Goal: Task Accomplishment & Management: Complete application form

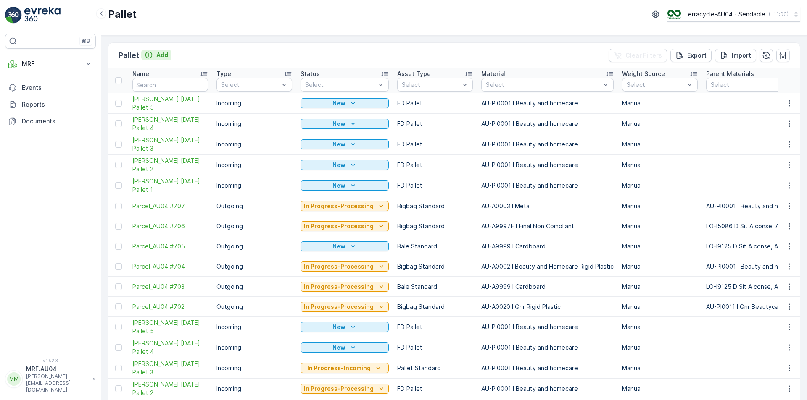
click at [166, 57] on p "Add" at bounding box center [162, 55] width 12 height 8
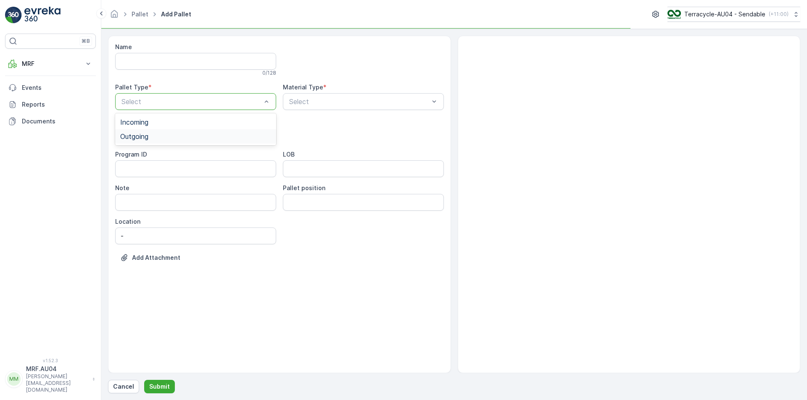
click at [189, 133] on div "Outgoing" at bounding box center [195, 137] width 151 height 8
click at [329, 91] on div "Material Type *" at bounding box center [363, 87] width 161 height 8
click at [327, 96] on div "Select" at bounding box center [363, 101] width 161 height 17
click at [321, 105] on div at bounding box center [359, 102] width 142 height 8
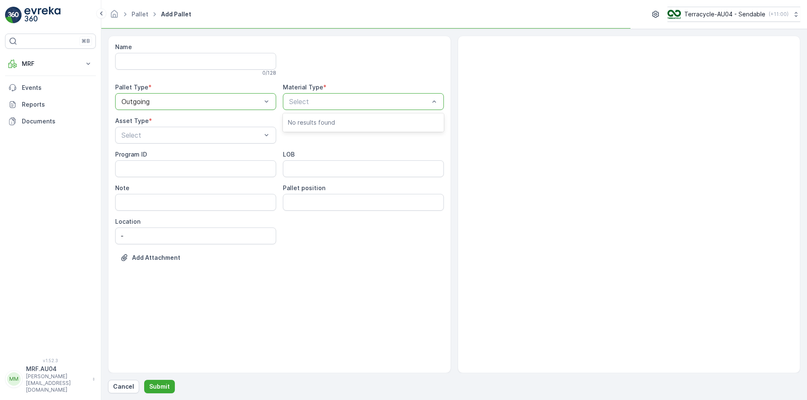
click at [321, 105] on div at bounding box center [359, 102] width 142 height 8
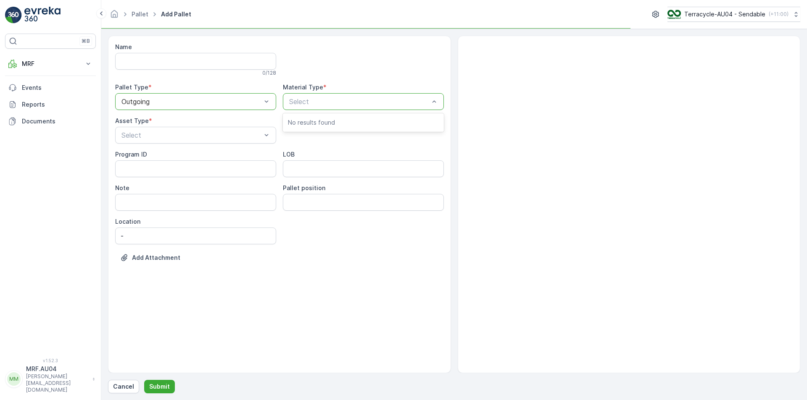
click at [321, 105] on div at bounding box center [359, 102] width 142 height 8
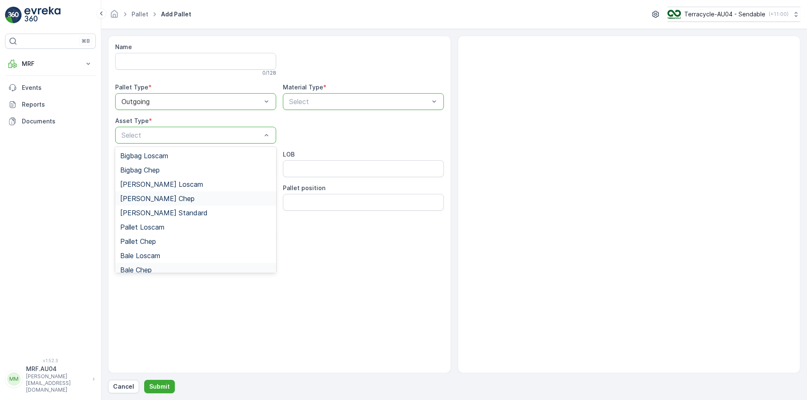
scroll to position [77, 0]
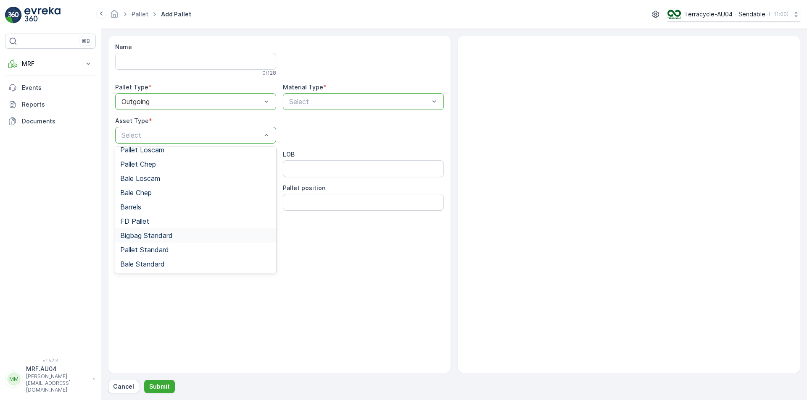
click at [187, 237] on div "Bigbag Standard" at bounding box center [195, 236] width 151 height 8
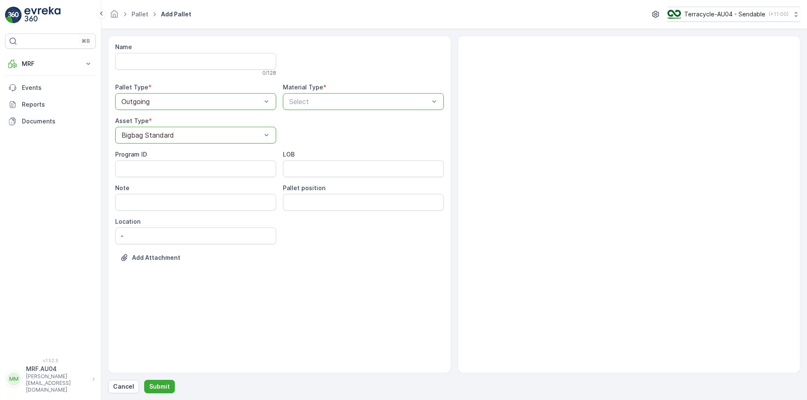
click at [321, 103] on div at bounding box center [359, 102] width 142 height 8
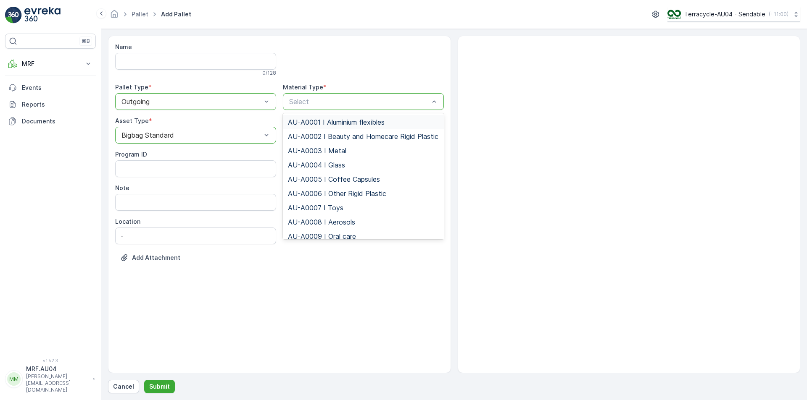
click at [321, 103] on div at bounding box center [359, 102] width 142 height 8
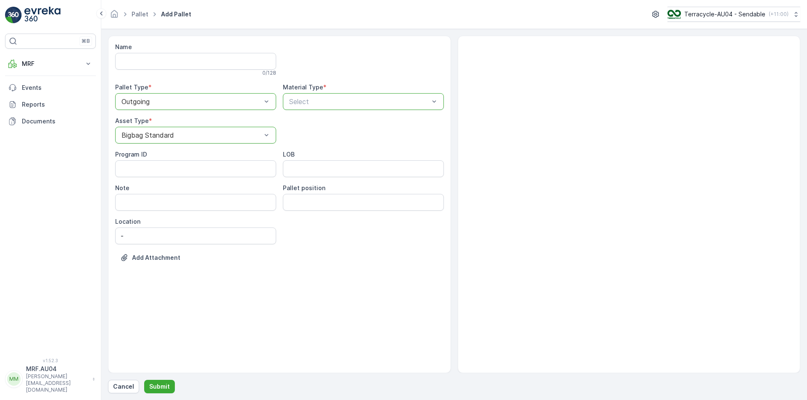
click at [321, 103] on div at bounding box center [359, 102] width 142 height 8
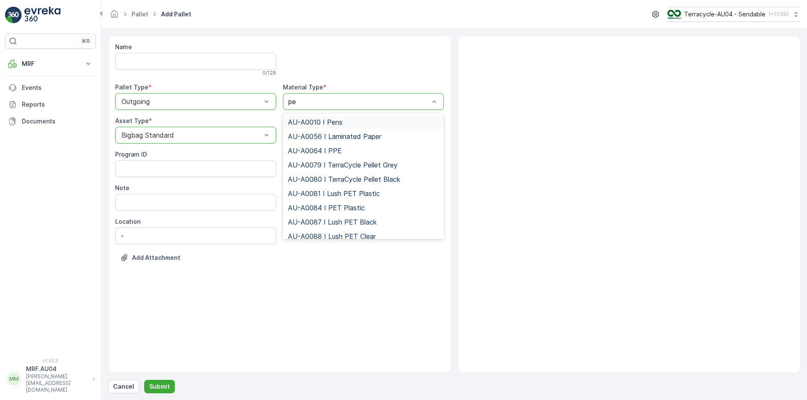
type input "pet"
click at [376, 138] on div "AU-A0084 I PET Plastic" at bounding box center [363, 137] width 151 height 8
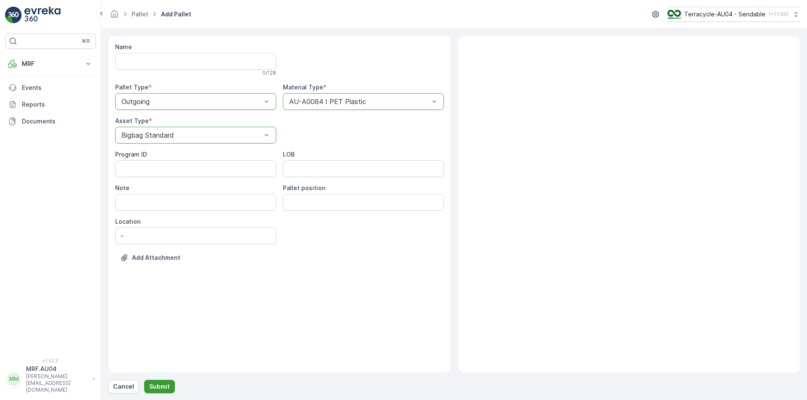
click at [159, 385] on p "Submit" at bounding box center [159, 387] width 21 height 8
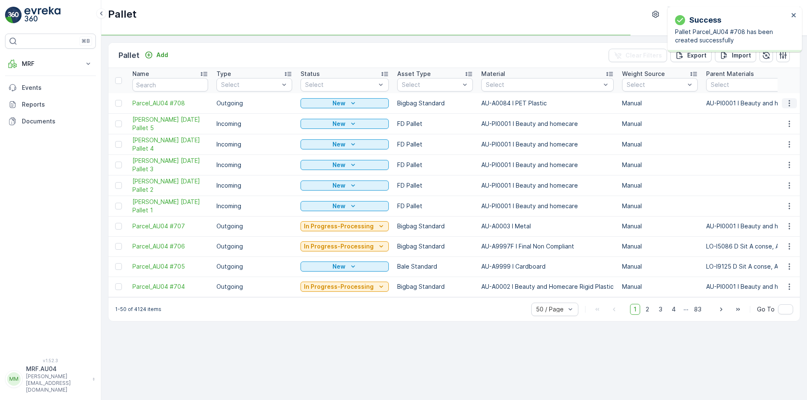
click at [791, 106] on icon "button" at bounding box center [789, 103] width 8 height 8
click at [777, 126] on span "Edit Pallet" at bounding box center [769, 128] width 29 height 8
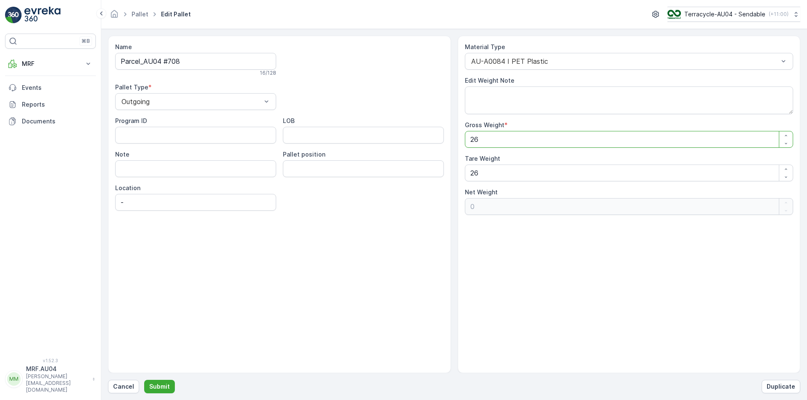
drag, startPoint x: 485, startPoint y: 142, endPoint x: 318, endPoint y: 152, distance: 167.5
click at [336, 151] on div "Name Parcel_AU04 #708 16 / 128 Pallet Type * Outgoing Program ID LOB Note Palle…" at bounding box center [454, 205] width 692 height 338
type Weight "1"
type Weight "-25"
type Weight "15"
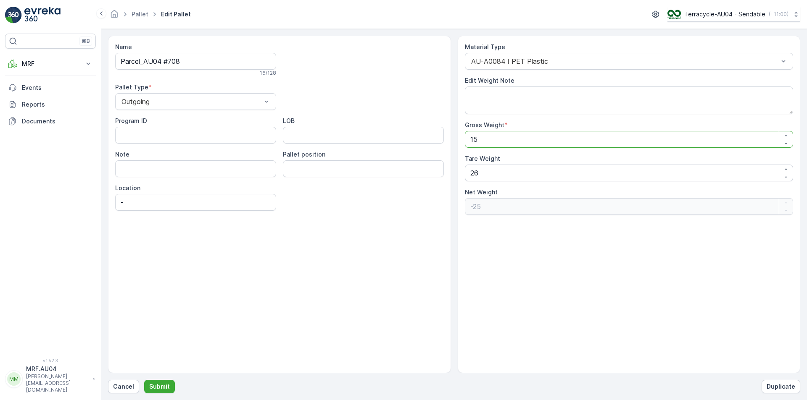
type Weight "-11"
type Weight "15.5"
type Weight "-10.5"
type Weight "15.5"
drag, startPoint x: 541, startPoint y: 168, endPoint x: 162, endPoint y: 165, distance: 379.4
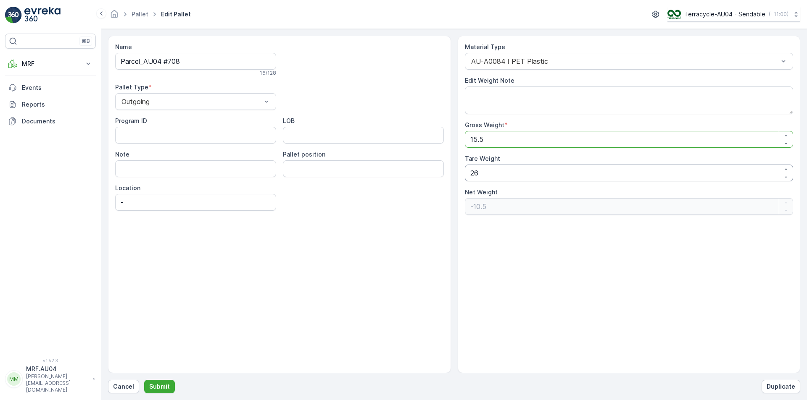
click at [173, 166] on div "Name Parcel_AU04 #708 16 / 128 Pallet Type * Outgoing Program ID LOB Note Palle…" at bounding box center [454, 205] width 692 height 338
type Weight "1"
type Weight "14.5"
type Weight "15"
type Weight "0.5"
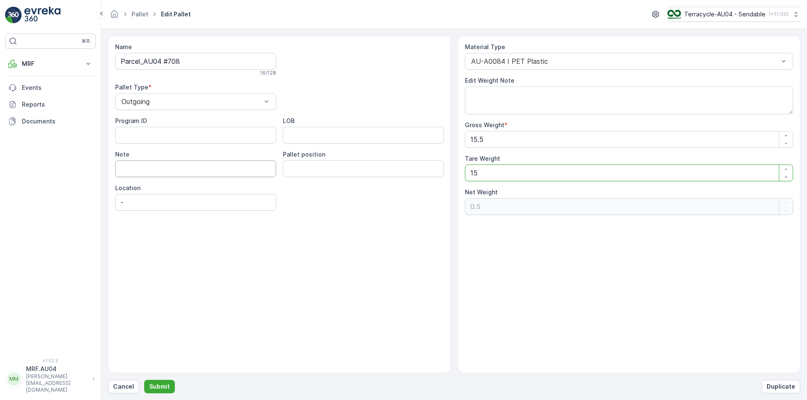
type Weight "15.5"
type Weight "0"
type Weight "15.5"
click at [158, 389] on p "Submit" at bounding box center [159, 387] width 21 height 8
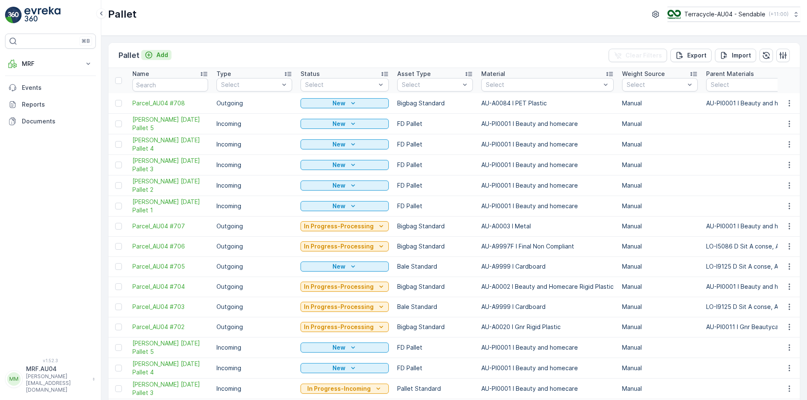
click at [166, 57] on p "Add" at bounding box center [162, 55] width 12 height 8
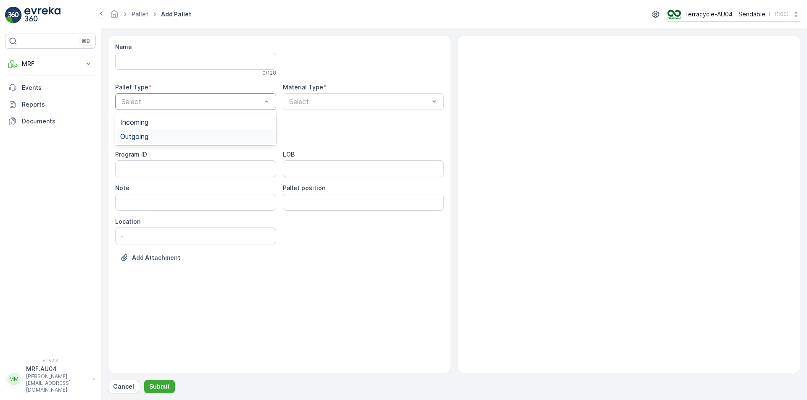
click at [180, 137] on div "Outgoing" at bounding box center [195, 137] width 151 height 8
click at [337, 108] on div "Select" at bounding box center [363, 101] width 161 height 17
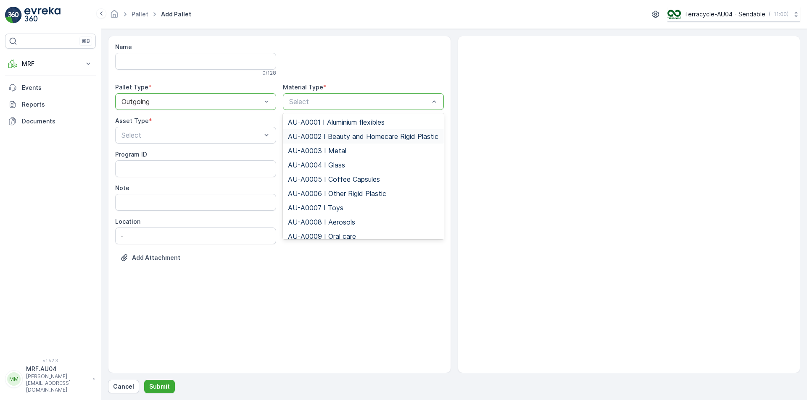
click at [358, 138] on span "AU-A0002 I Beauty and Homecare Rigid Plastic" at bounding box center [363, 137] width 150 height 8
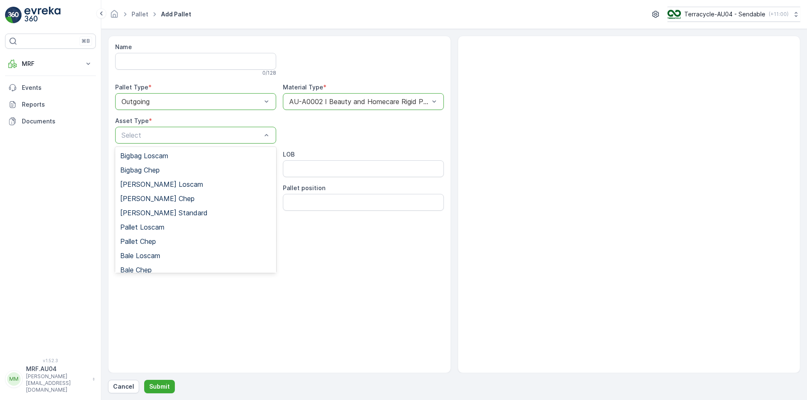
scroll to position [77, 0]
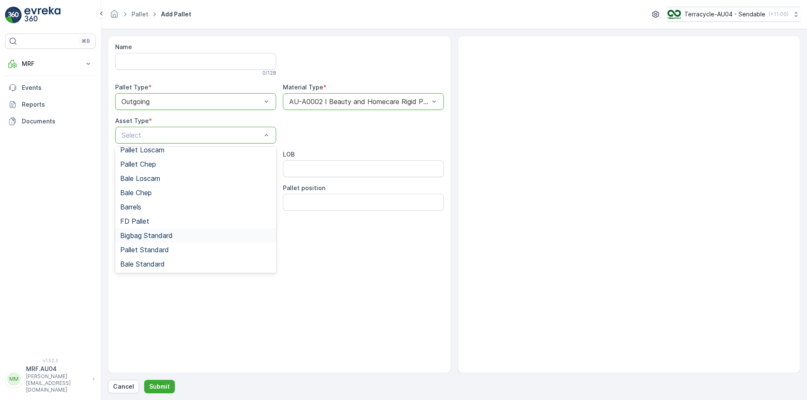
click at [156, 234] on span "Bigbag Standard" at bounding box center [146, 236] width 53 height 8
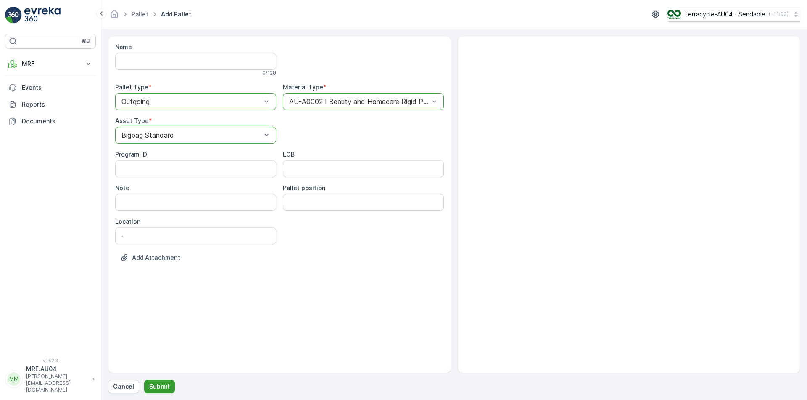
click at [164, 389] on p "Submit" at bounding box center [159, 387] width 21 height 8
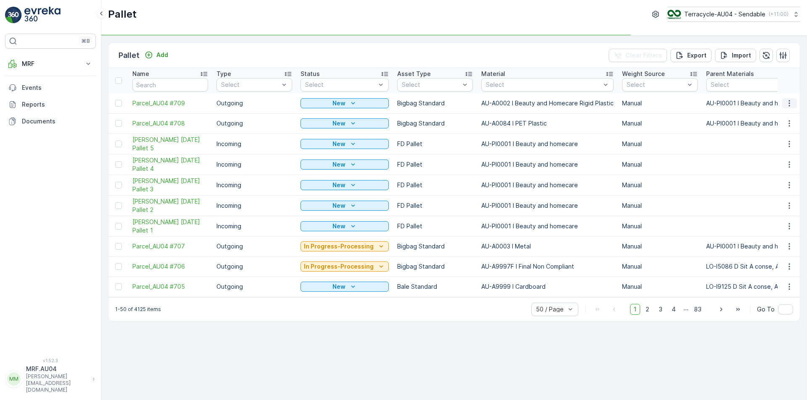
click at [790, 105] on icon "button" at bounding box center [789, 103] width 8 height 8
click at [775, 129] on span "Edit Pallet" at bounding box center [769, 128] width 29 height 8
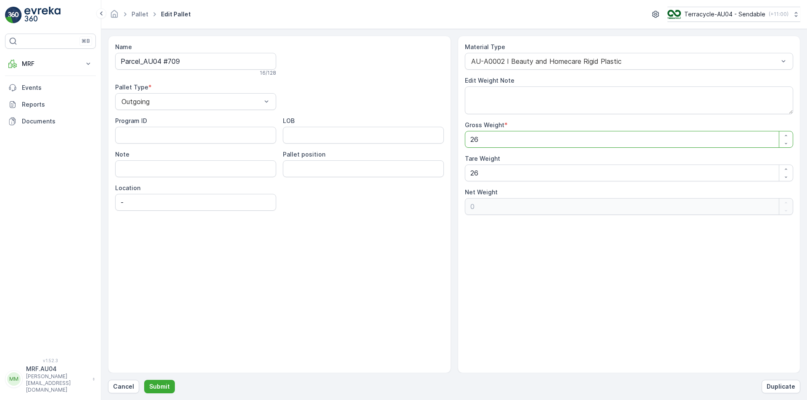
drag, startPoint x: 494, startPoint y: 137, endPoint x: 310, endPoint y: 131, distance: 184.6
click at [356, 136] on div "Name Parcel_AU04 #709 16 / 128 Pallet Type * Outgoing Program ID LOB Note Palle…" at bounding box center [454, 205] width 692 height 338
type Weight "1"
type Weight "-25"
type Weight "18"
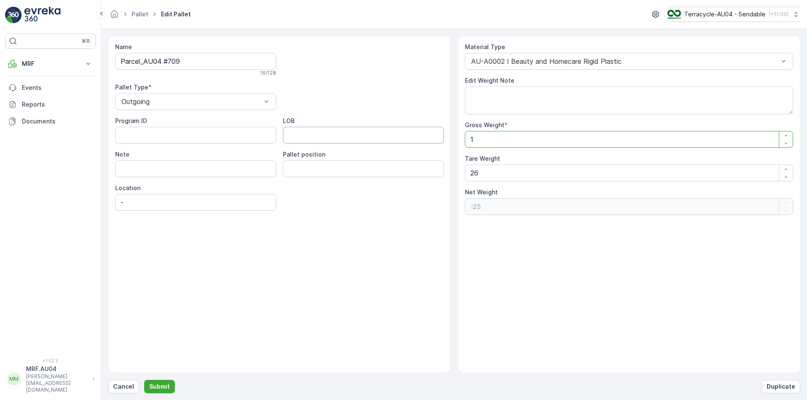
type Weight "-8"
type Weight "18"
drag, startPoint x: 510, startPoint y: 171, endPoint x: 445, endPoint y: 167, distance: 65.7
click at [458, 173] on div "Material Type AU-A0002 I Beauty and Homecare Rigid Plastic Edit Weight Note Gro…" at bounding box center [629, 205] width 343 height 338
type Weight "1"
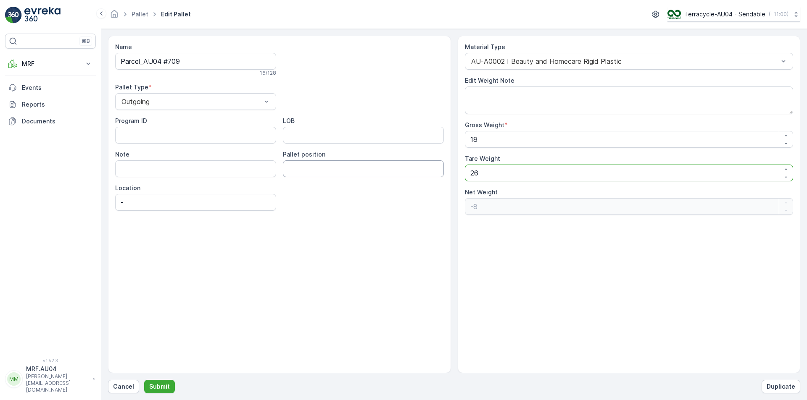
type Weight "17"
type Weight "18"
type Weight "0"
type Weight "18"
click at [155, 379] on div "Name Parcel_AU04 #709 16 / 128 Pallet Type * Outgoing Program ID LOB Note Palle…" at bounding box center [454, 215] width 692 height 358
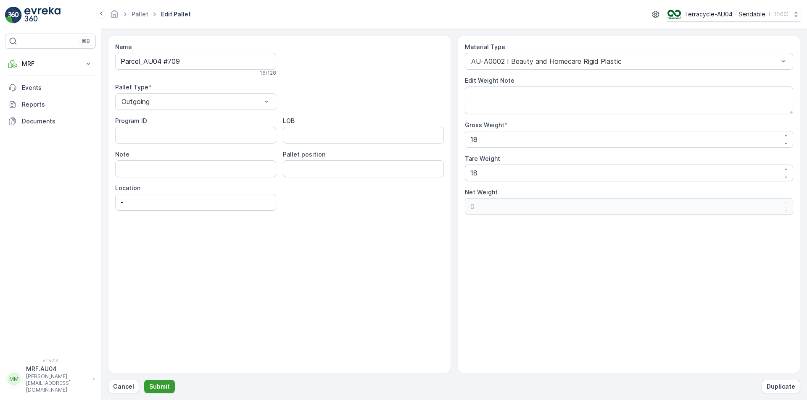
click at [158, 384] on p "Submit" at bounding box center [159, 387] width 21 height 8
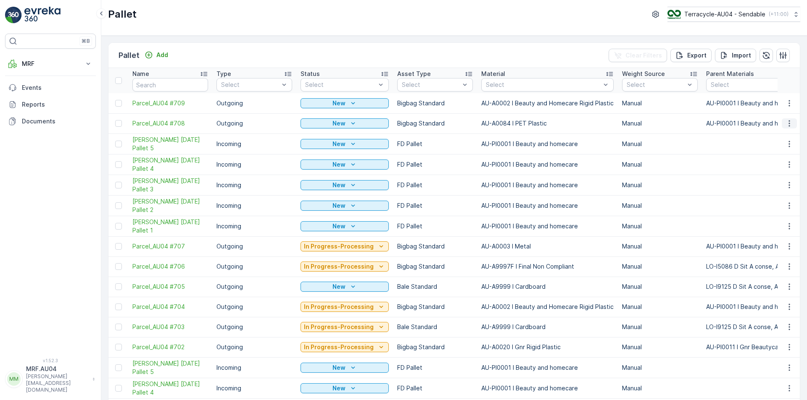
click at [790, 124] on icon "button" at bounding box center [789, 123] width 8 height 8
click at [772, 184] on span "Print QR" at bounding box center [766, 183] width 23 height 8
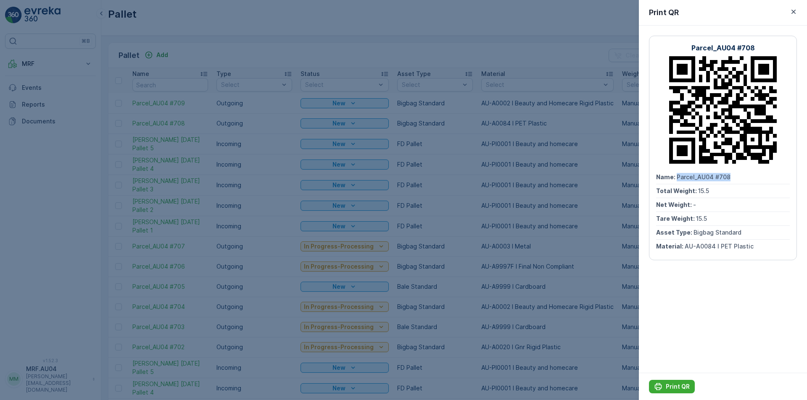
drag, startPoint x: 677, startPoint y: 179, endPoint x: 735, endPoint y: 174, distance: 58.2
click at [735, 174] on div "Name : Parcel_AU04 #708" at bounding box center [723, 178] width 134 height 14
click at [678, 390] on p "Print QR" at bounding box center [678, 387] width 24 height 8
click at [604, 115] on div at bounding box center [403, 200] width 807 height 400
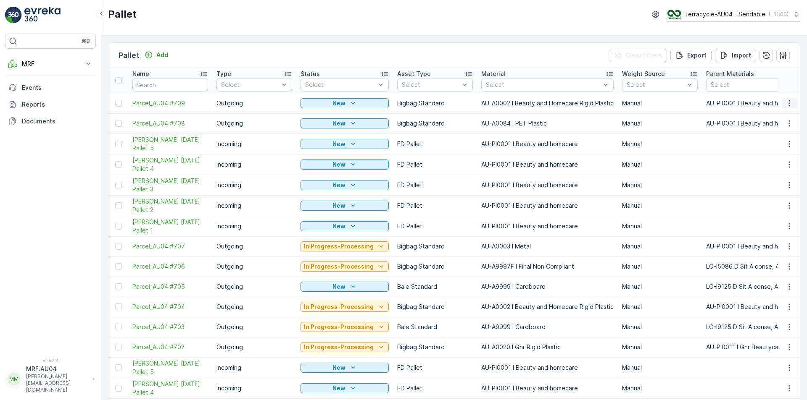
click at [787, 107] on icon "button" at bounding box center [789, 103] width 8 height 8
click at [781, 164] on div "Print QR" at bounding box center [778, 163] width 55 height 12
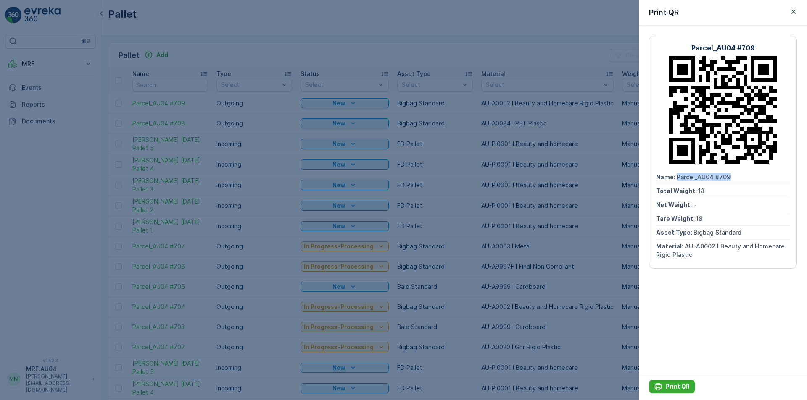
drag, startPoint x: 676, startPoint y: 178, endPoint x: 747, endPoint y: 177, distance: 70.2
click at [747, 177] on div "Name : Parcel_AU04 #709" at bounding box center [723, 178] width 134 height 14
copy span "Parcel_AU04 #709"
click at [661, 385] on icon "Print QR" at bounding box center [658, 387] width 8 height 8
click at [795, 13] on icon "button" at bounding box center [793, 12] width 8 height 8
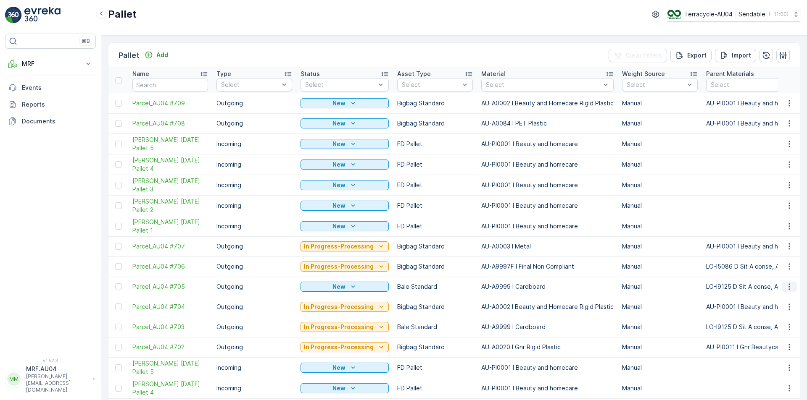
click at [792, 288] on button "button" at bounding box center [789, 287] width 15 height 10
click at [779, 346] on div "Print QR" at bounding box center [778, 347] width 55 height 12
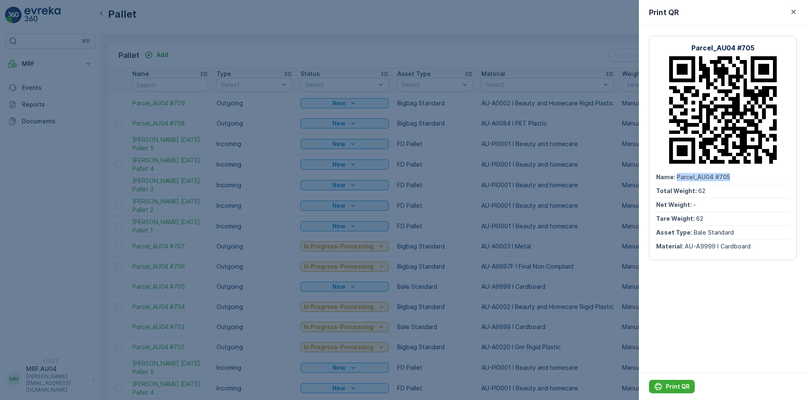
drag, startPoint x: 677, startPoint y: 180, endPoint x: 750, endPoint y: 178, distance: 72.7
click at [750, 178] on div "Name : Parcel_AU04 #705" at bounding box center [723, 178] width 134 height 14
copy span "Parcel_AU04 #705"
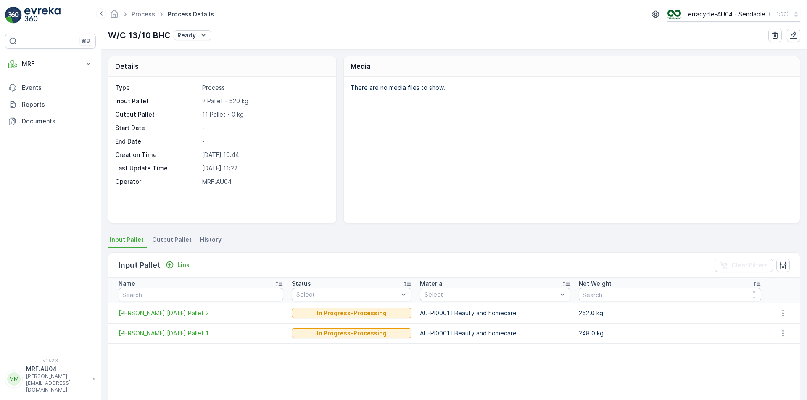
click at [170, 242] on span "Output Pallet" at bounding box center [171, 240] width 39 height 8
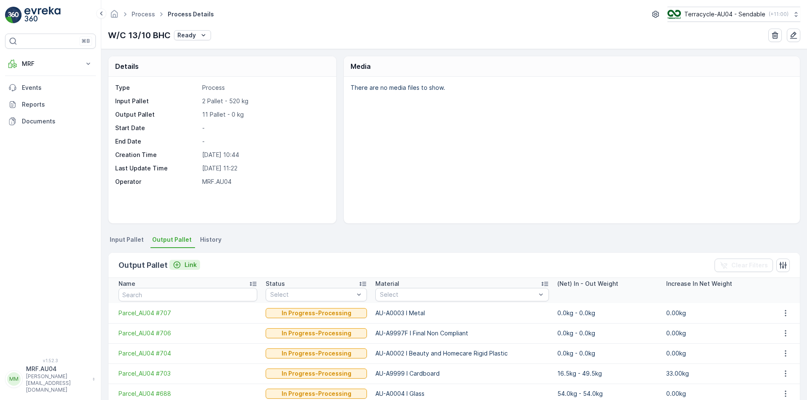
click at [188, 269] on p "Link" at bounding box center [190, 265] width 12 height 8
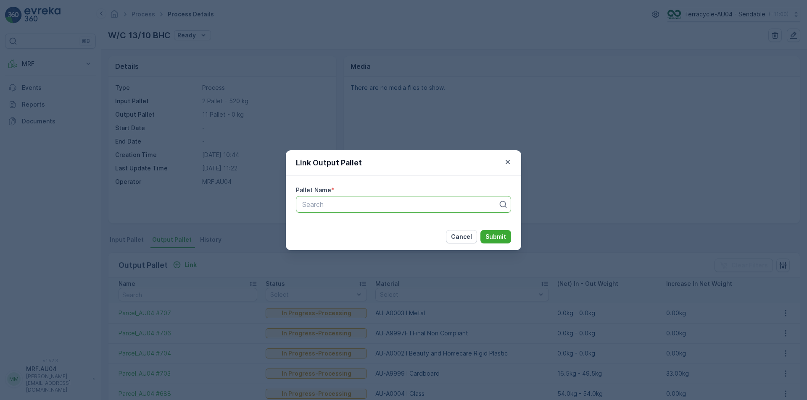
click at [324, 201] on div at bounding box center [399, 205] width 197 height 8
paste input "Parcel_AU04 #708"
type input "Parcel_AU04 #708"
click at [408, 228] on div "Parcel_AU04 #708" at bounding box center [403, 225] width 205 height 8
click at [492, 241] on p "Submit" at bounding box center [495, 237] width 21 height 8
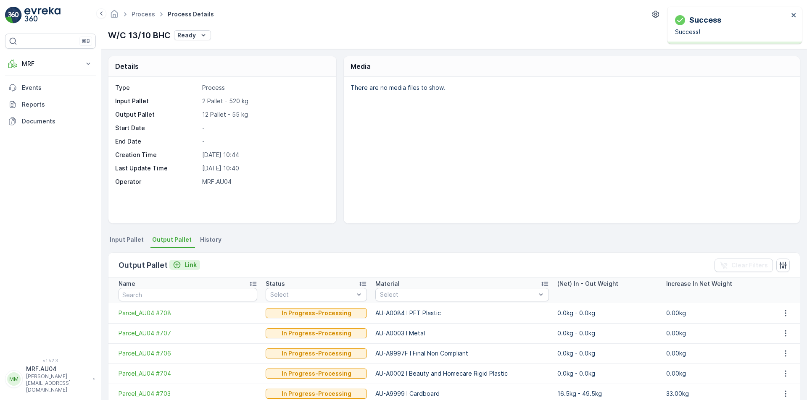
click at [188, 263] on div "Output Pallet Link Clear Filters" at bounding box center [453, 265] width 691 height 25
click at [189, 266] on p "Link" at bounding box center [190, 265] width 12 height 8
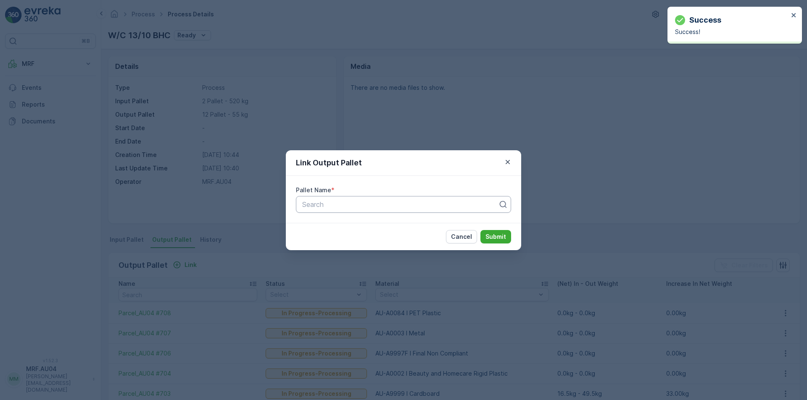
click at [441, 205] on div at bounding box center [399, 205] width 197 height 8
paste input "Parcel_AU04 #709"
type input "Parcel_AU04 #709"
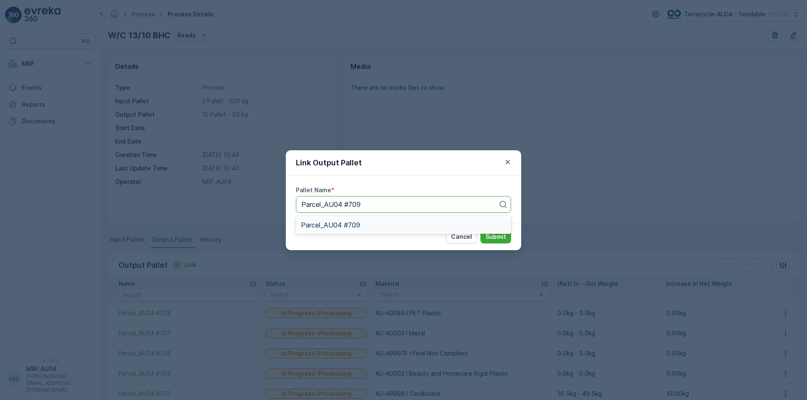
click at [460, 227] on div "Parcel_AU04 #709" at bounding box center [403, 225] width 205 height 8
click at [495, 238] on p "Submit" at bounding box center [495, 237] width 21 height 8
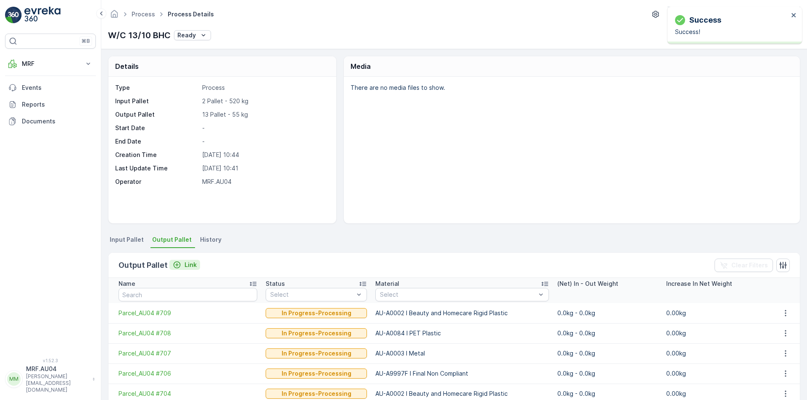
click at [179, 265] on icon "Link" at bounding box center [177, 265] width 7 height 7
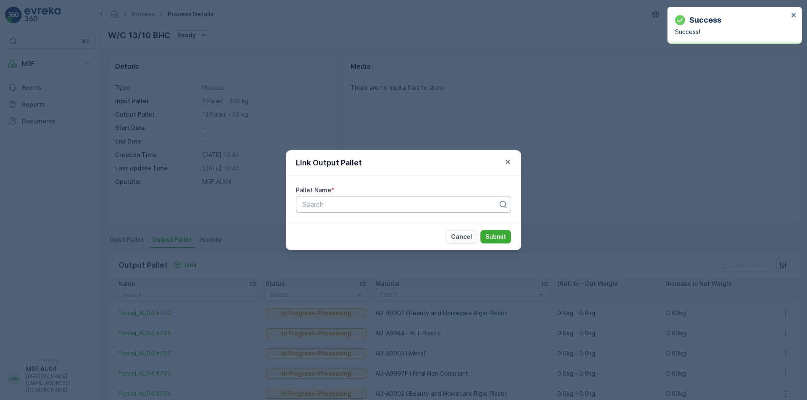
click at [443, 213] on div "Search" at bounding box center [403, 204] width 215 height 17
paste input "Parcel_AU04 #705"
type input "Parcel_AU04 #705"
click at [442, 213] on div "Pallet Name * Search" at bounding box center [403, 199] width 235 height 47
click at [424, 205] on div at bounding box center [399, 205] width 197 height 8
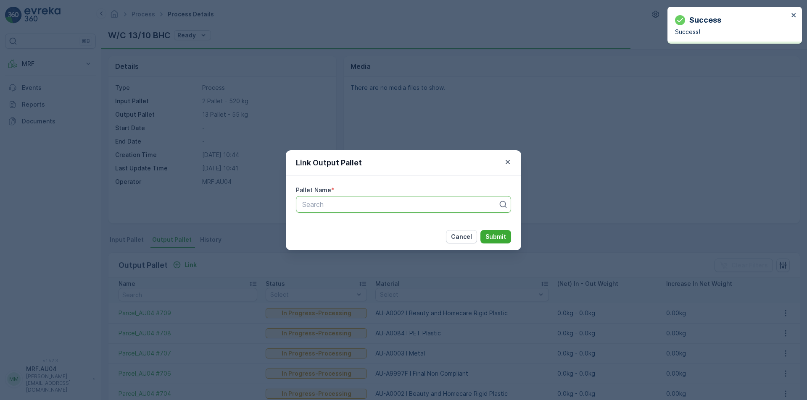
paste input "Parcel_AU04 #705"
type input "Parcel_AU04 #705"
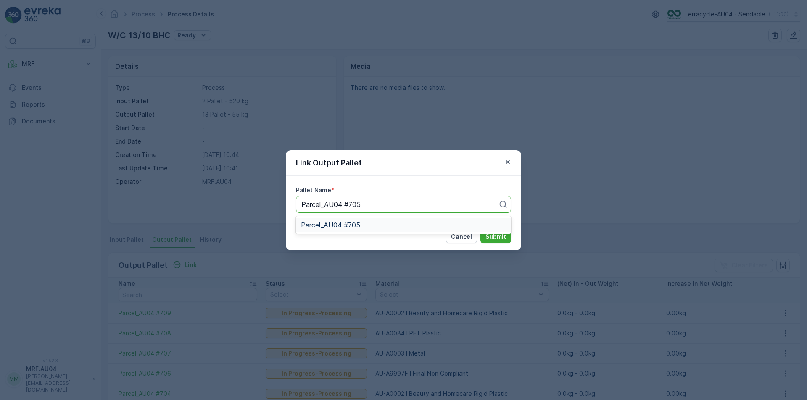
click at [415, 227] on div "Parcel_AU04 #705" at bounding box center [403, 225] width 205 height 8
click at [487, 239] on p "Submit" at bounding box center [495, 237] width 21 height 8
